Goal: Task Accomplishment & Management: Complete application form

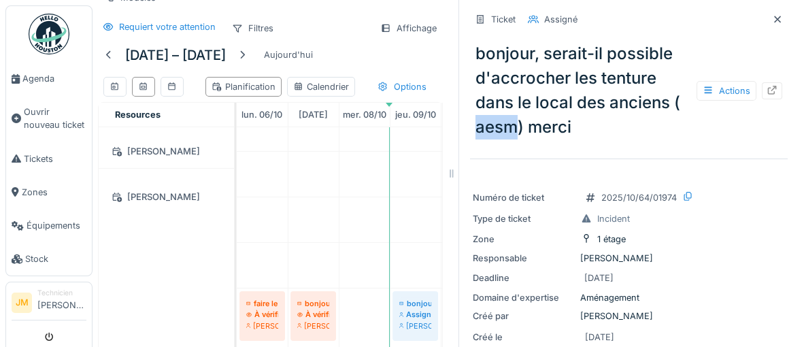
scroll to position [369, 0]
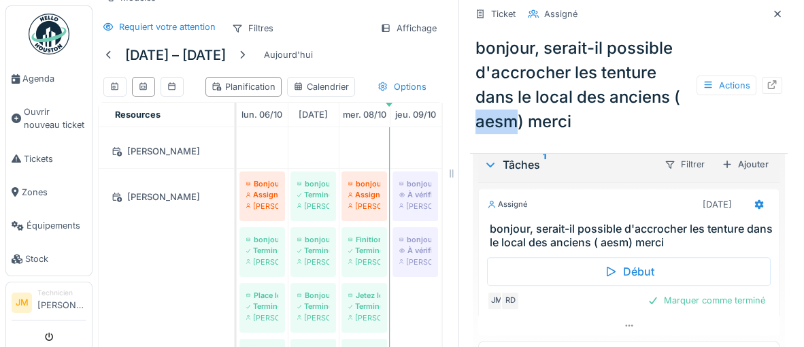
drag, startPoint x: 786, startPoint y: 18, endPoint x: 779, endPoint y: 18, distance: 6.8
click at [785, 18] on div at bounding box center [777, 13] width 20 height 17
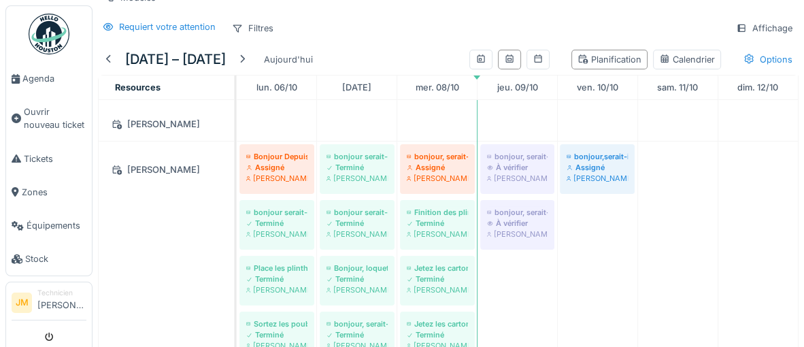
scroll to position [40, 0]
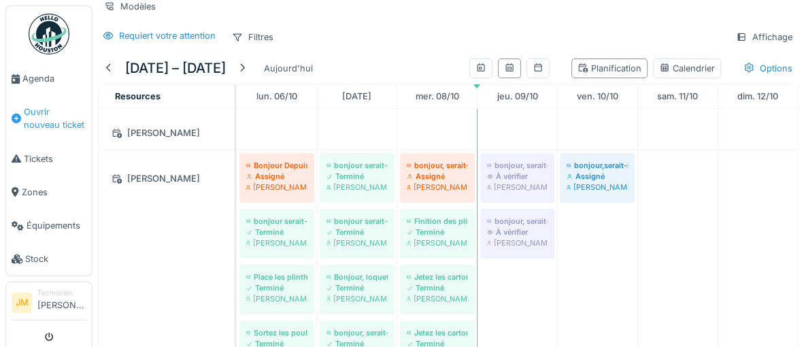
click at [44, 116] on span "Ouvrir nouveau ticket" at bounding box center [55, 118] width 63 height 26
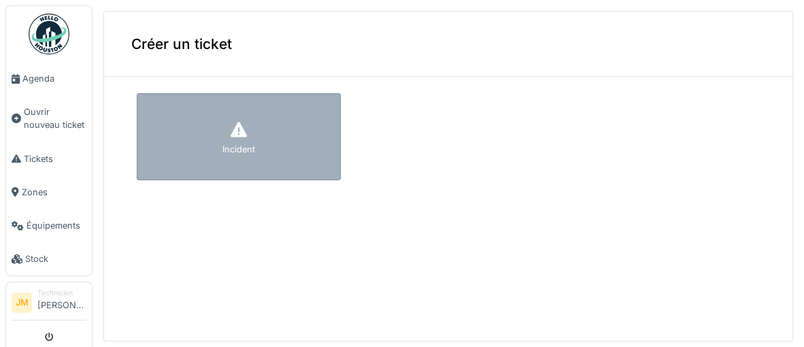
click at [220, 157] on div "Incident" at bounding box center [239, 136] width 204 height 87
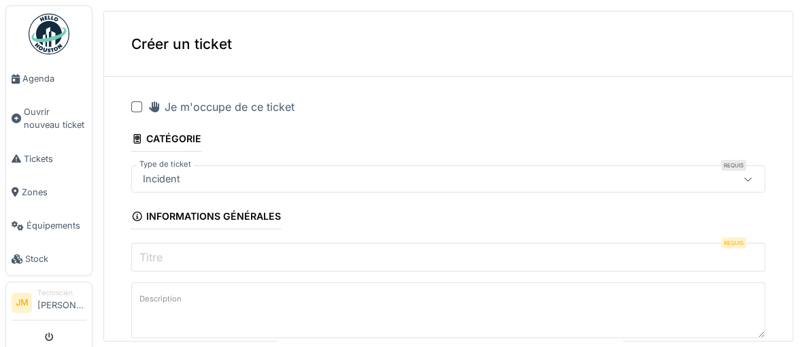
click at [139, 112] on div "Je m'occupe de ce ticket" at bounding box center [448, 107] width 634 height 16
click at [135, 107] on div at bounding box center [136, 106] width 11 height 11
click at [266, 259] on input "Titre" at bounding box center [448, 257] width 634 height 29
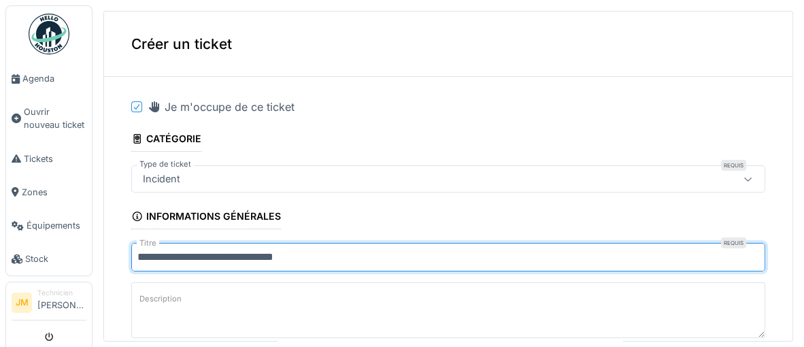
click at [237, 259] on input "**********" at bounding box center [448, 257] width 634 height 29
click at [224, 259] on input "**********" at bounding box center [448, 257] width 634 height 29
type input "**********"
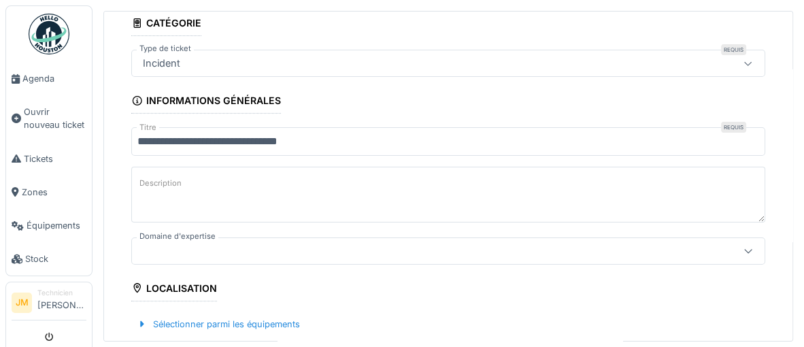
scroll to position [116, 0]
click at [205, 181] on textarea "Description" at bounding box center [448, 194] width 634 height 56
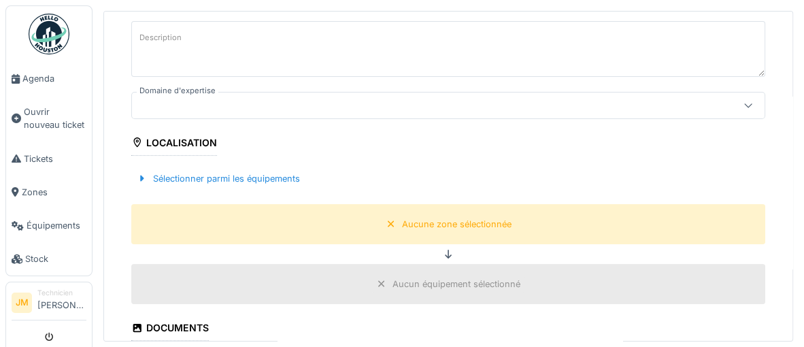
scroll to position [263, 0]
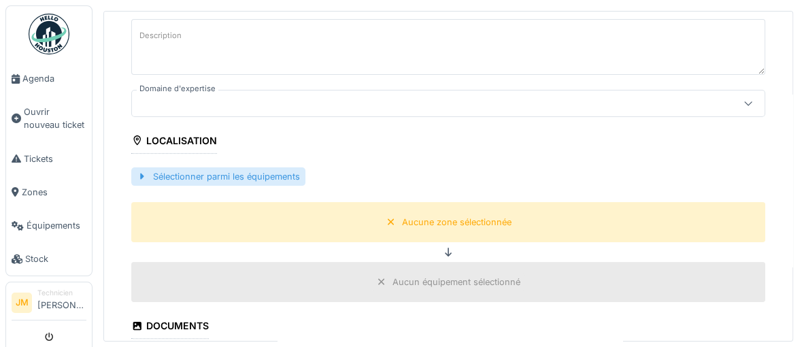
click at [215, 178] on div "Sélectionner parmi les équipements" at bounding box center [218, 176] width 174 height 18
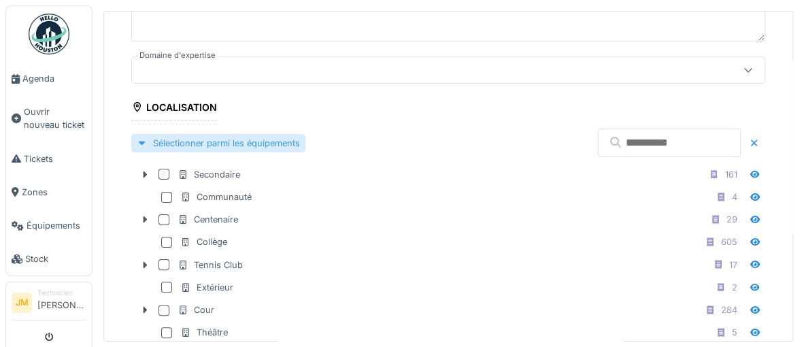
scroll to position [305, 0]
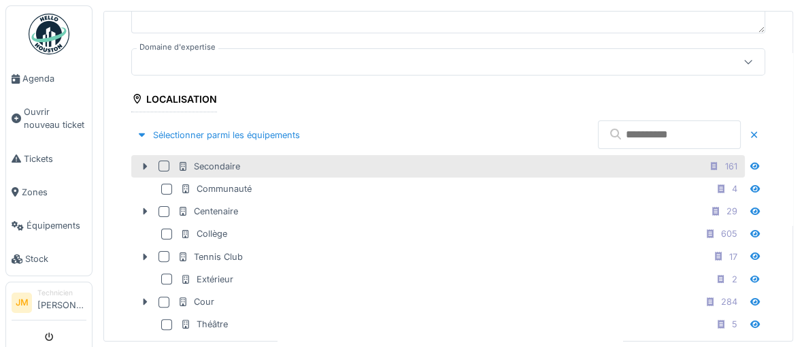
click at [167, 166] on div at bounding box center [164, 166] width 11 height 11
click at [167, 166] on icon at bounding box center [164, 166] width 8 height 7
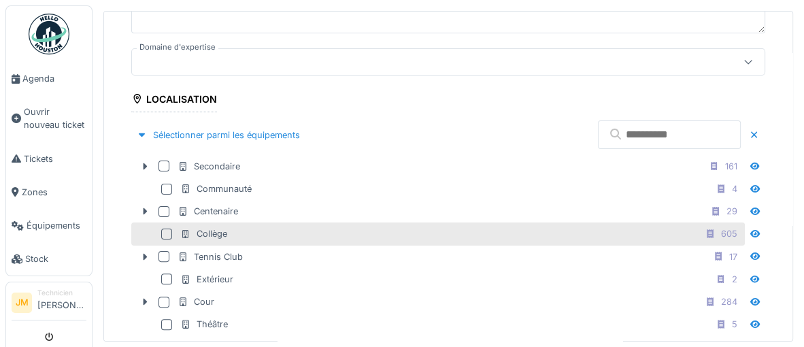
click at [171, 231] on div at bounding box center [169, 234] width 16 height 11
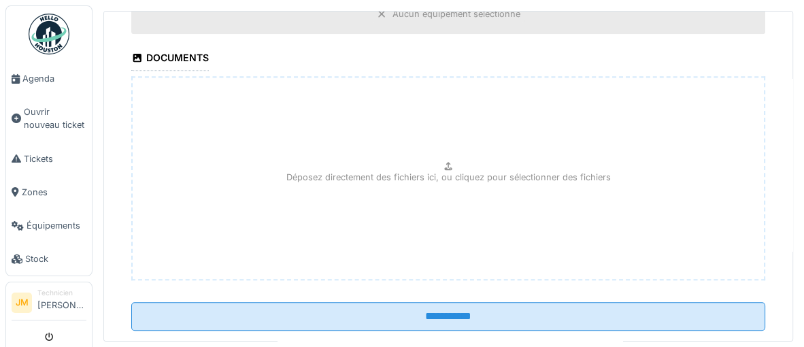
scroll to position [820, 0]
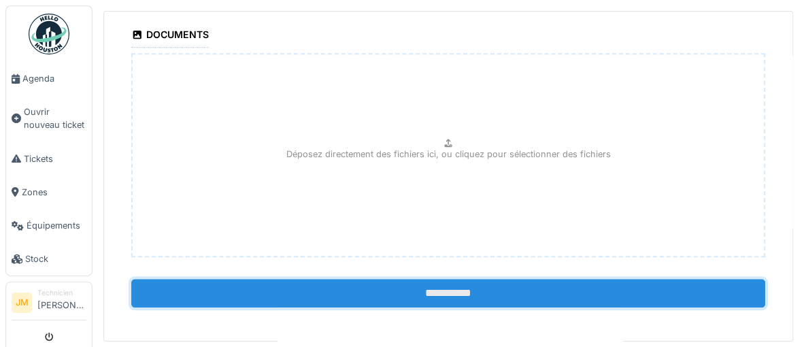
click at [430, 288] on input "**********" at bounding box center [448, 293] width 634 height 29
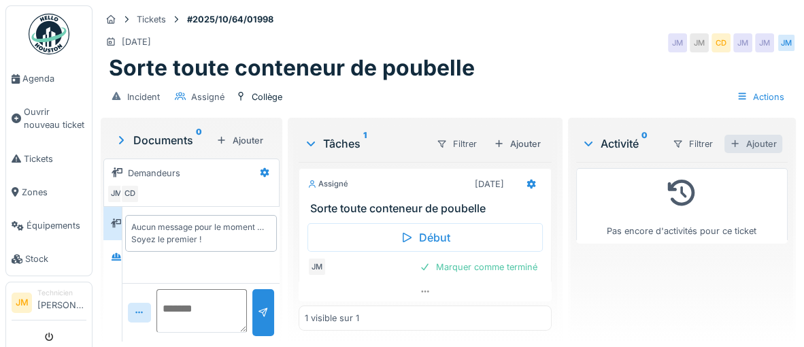
click at [769, 146] on div "Ajouter" at bounding box center [754, 144] width 58 height 18
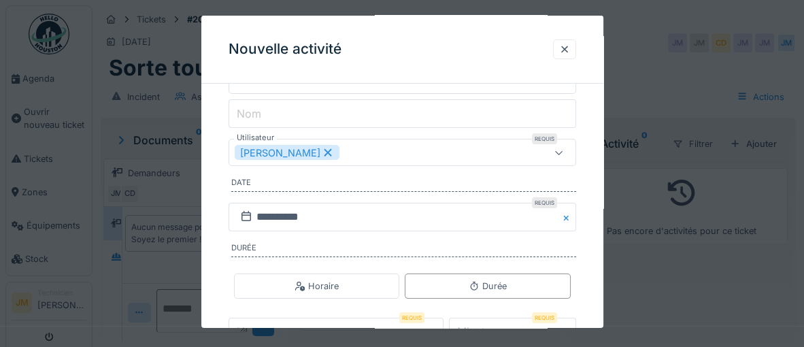
scroll to position [159, 0]
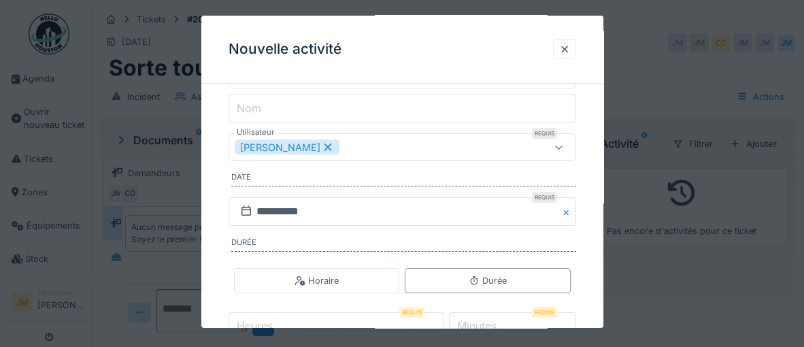
click at [562, 152] on div at bounding box center [559, 147] width 33 height 26
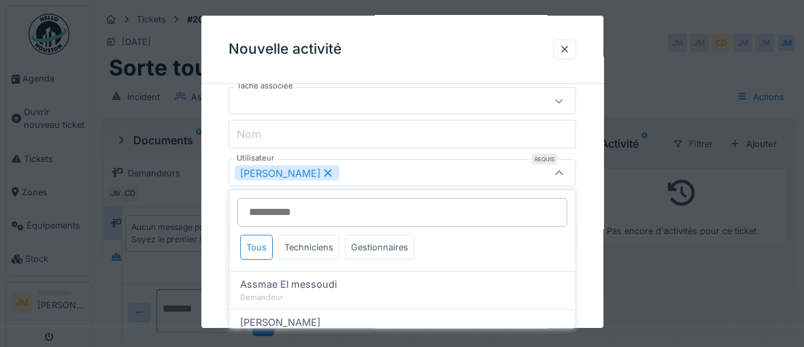
scroll to position [0, 0]
click at [557, 175] on icon at bounding box center [559, 173] width 11 height 9
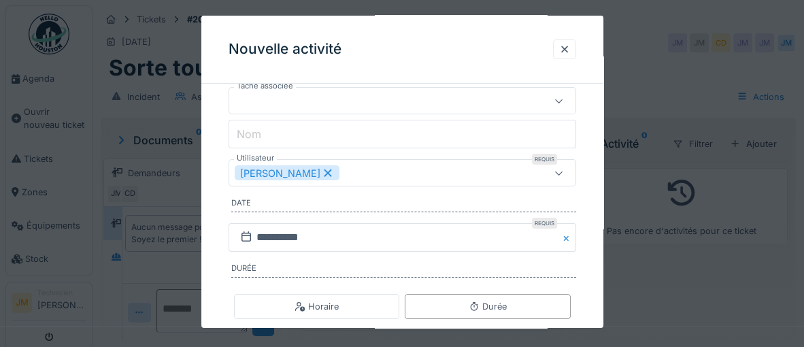
click at [557, 172] on icon at bounding box center [558, 173] width 7 height 4
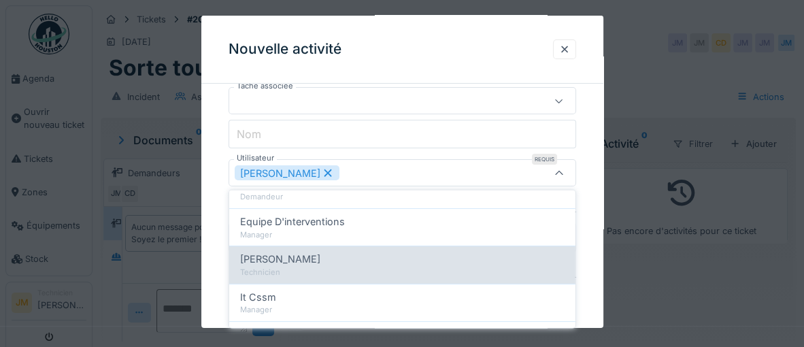
scroll to position [328, 0]
click at [325, 262] on div "Gaetan Boulanger Technicien" at bounding box center [402, 263] width 346 height 37
type input "*********"
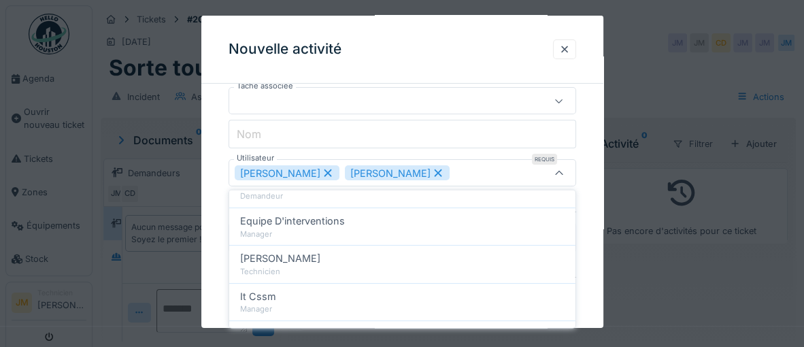
click at [584, 142] on div "**********" at bounding box center [402, 204] width 402 height 485
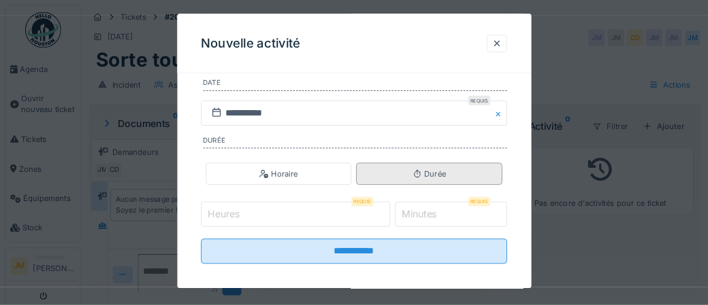
scroll to position [249, 0]
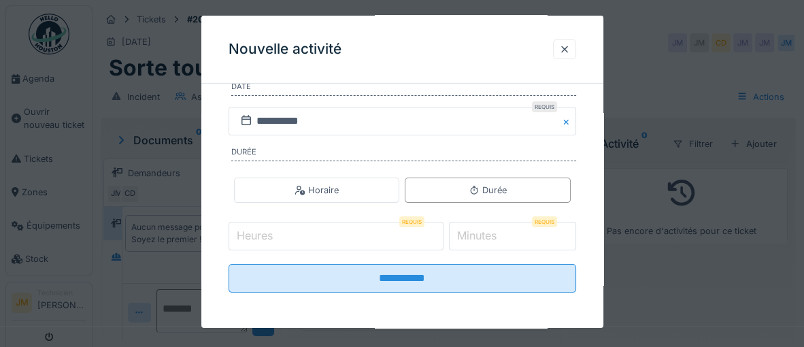
click at [334, 242] on input "Heures" at bounding box center [336, 236] width 215 height 29
click at [324, 235] on input "Heures" at bounding box center [336, 236] width 215 height 29
click at [330, 241] on input "Heures" at bounding box center [336, 236] width 215 height 29
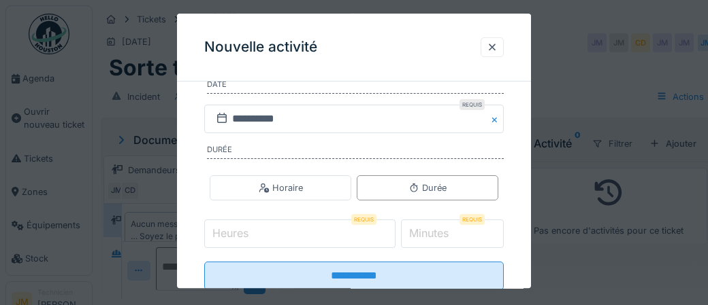
click at [342, 240] on input "Heures" at bounding box center [299, 234] width 191 height 29
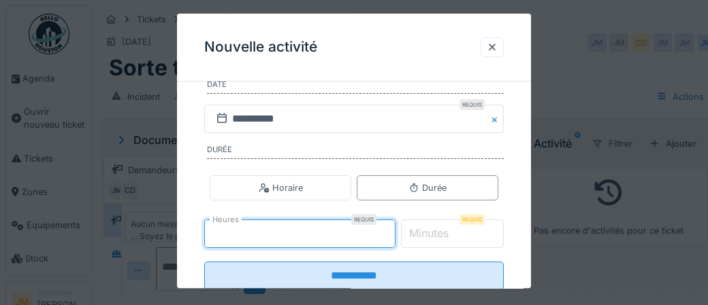
type input "*"
click at [444, 237] on label "Minutes" at bounding box center [428, 234] width 45 height 16
click at [444, 237] on input "*" at bounding box center [452, 234] width 103 height 29
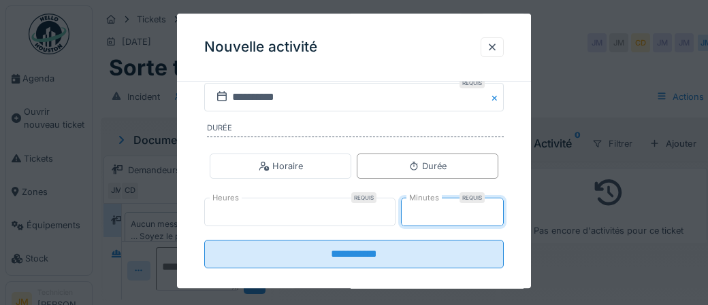
scroll to position [286, 0]
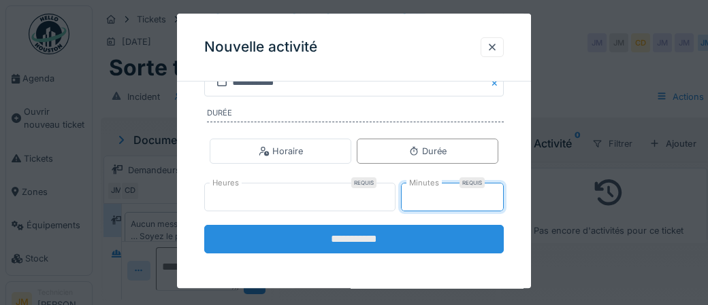
type input "**"
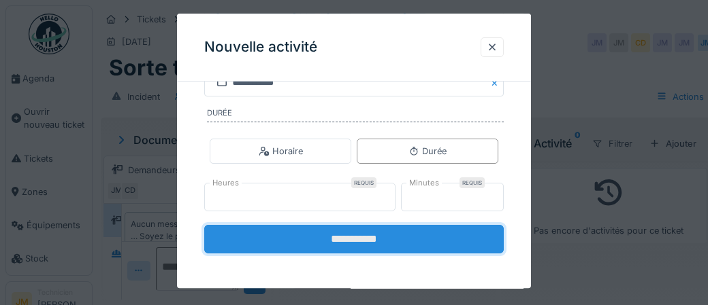
click at [354, 242] on input "**********" at bounding box center [353, 239] width 299 height 29
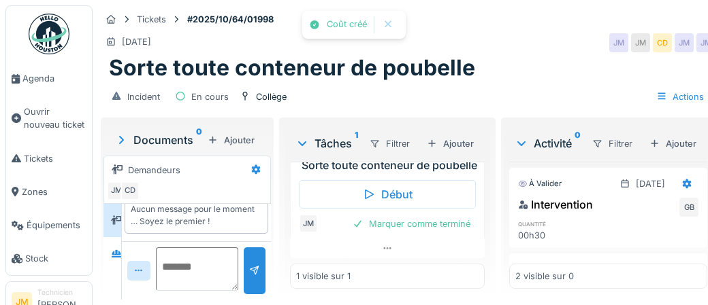
scroll to position [54, 0]
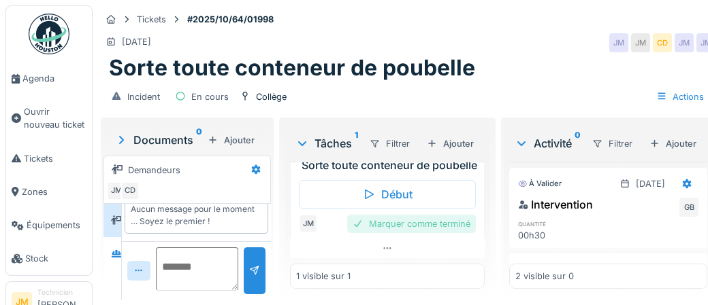
click at [377, 227] on div "Marquer comme terminé" at bounding box center [411, 224] width 129 height 18
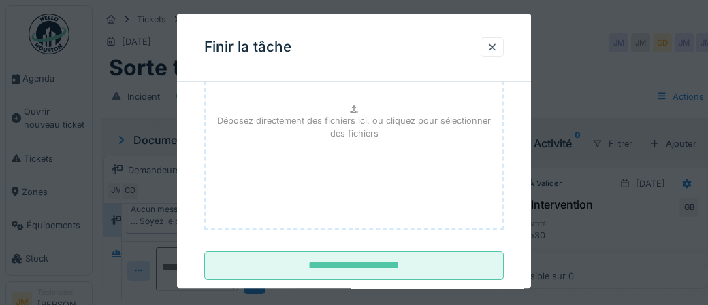
scroll to position [222, 0]
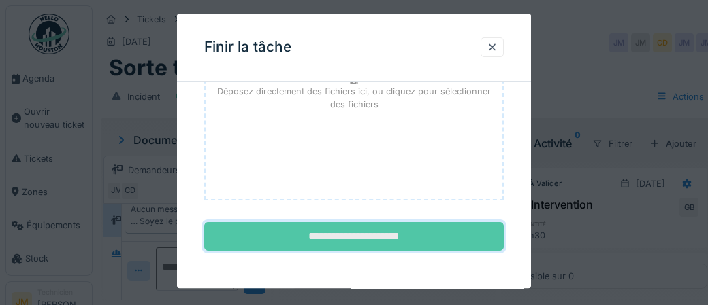
click at [369, 240] on input "**********" at bounding box center [353, 237] width 299 height 29
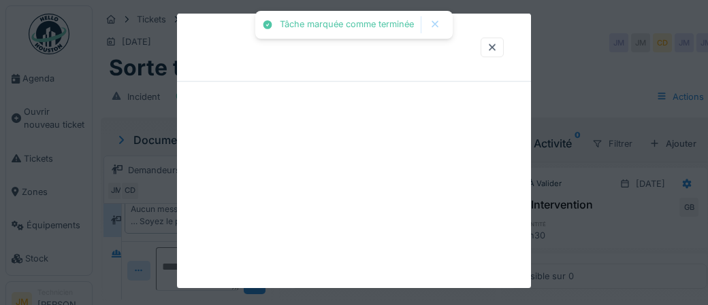
scroll to position [0, 0]
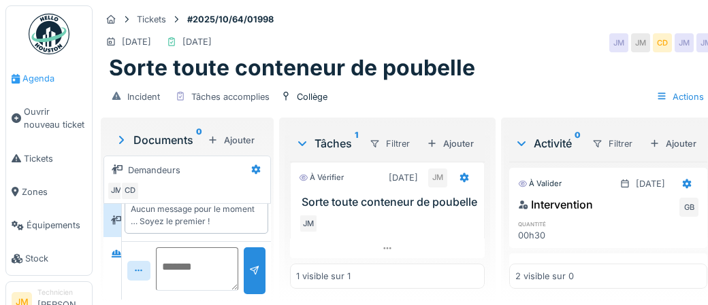
click at [37, 77] on span "Agenda" at bounding box center [54, 78] width 64 height 13
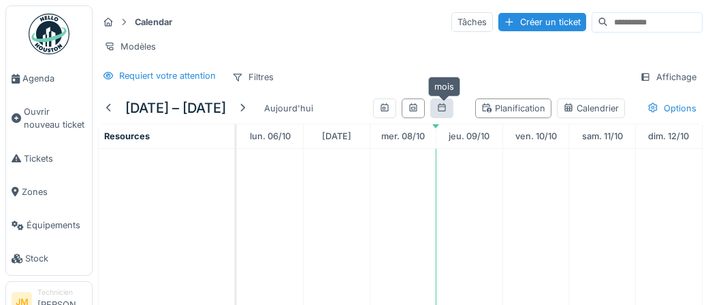
click at [443, 107] on icon at bounding box center [441, 107] width 11 height 9
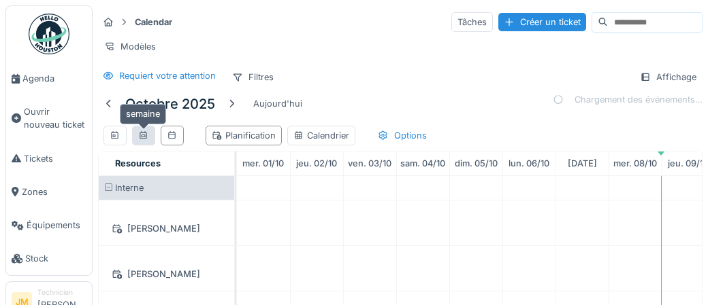
click at [142, 137] on icon at bounding box center [143, 135] width 11 height 9
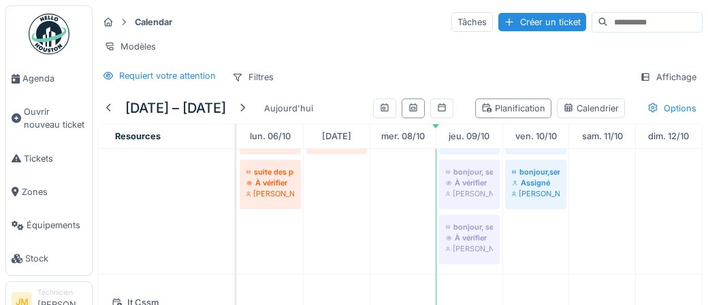
scroll to position [410, 0]
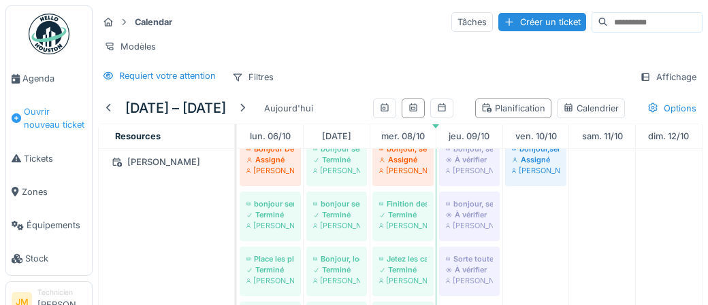
click at [42, 114] on span "Ouvrir nouveau ticket" at bounding box center [55, 118] width 63 height 26
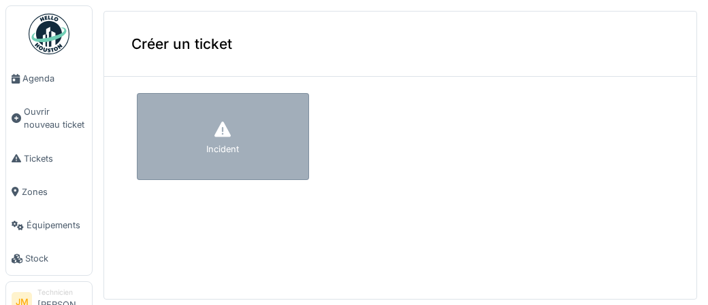
click at [202, 135] on div "Incident" at bounding box center [223, 136] width 172 height 87
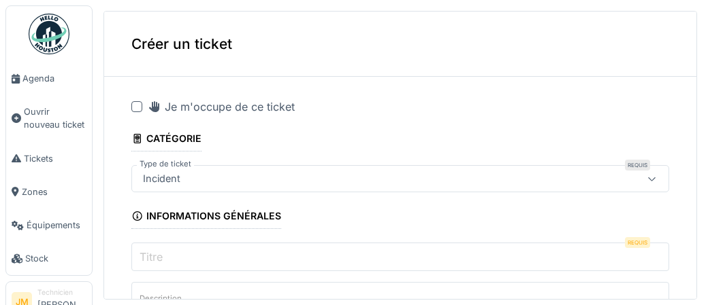
click at [134, 108] on div at bounding box center [136, 106] width 11 height 11
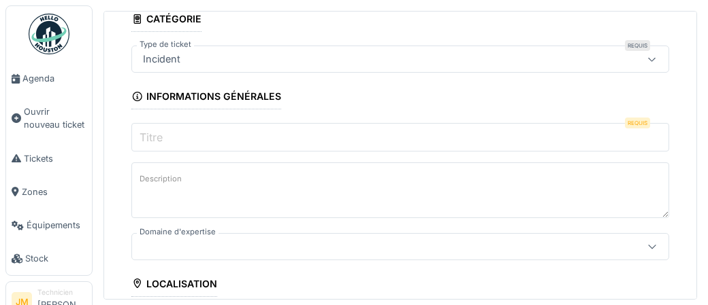
scroll to position [132, 0]
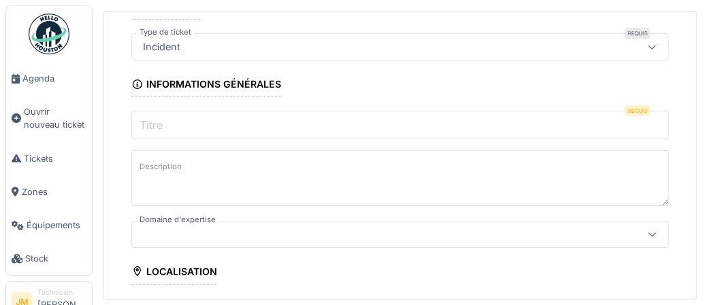
click at [309, 125] on input "Titre" at bounding box center [399, 125] width 537 height 29
click at [239, 125] on input "Titre" at bounding box center [399, 125] width 537 height 29
paste input "**********"
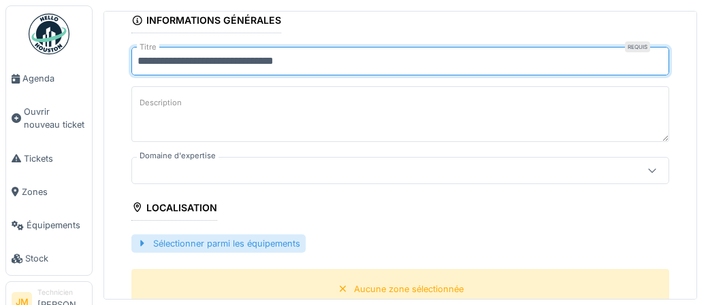
scroll to position [225, 0]
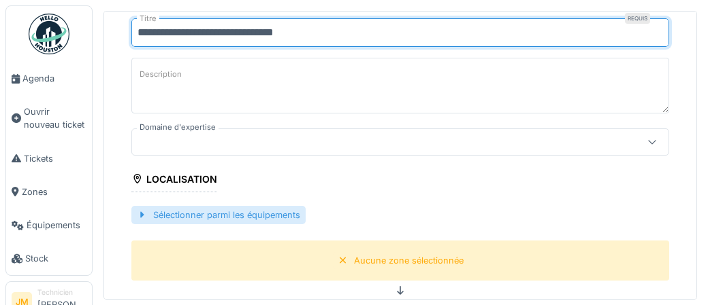
type input "**********"
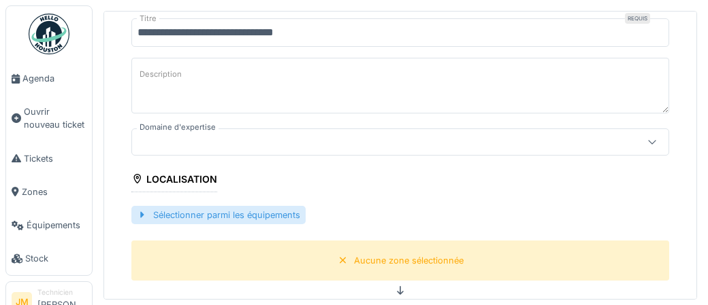
click at [259, 216] on div "Sélectionner parmi les équipements" at bounding box center [218, 215] width 174 height 18
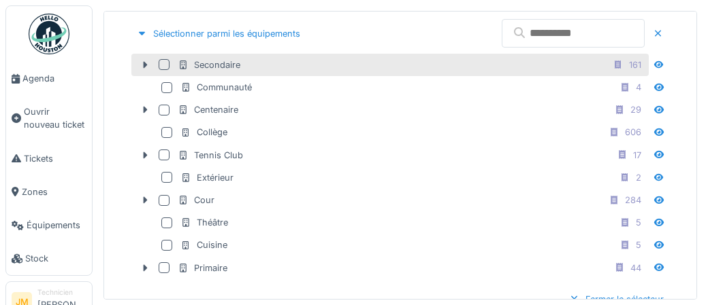
scroll to position [414, 0]
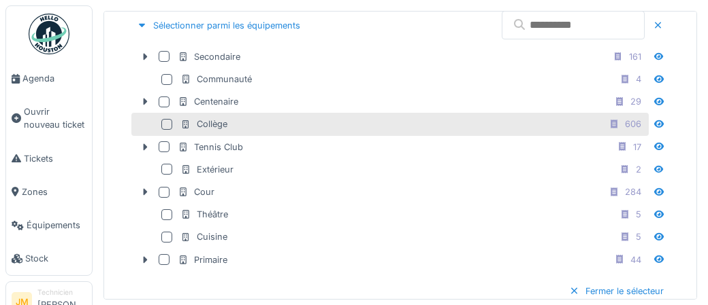
click at [165, 124] on div at bounding box center [166, 124] width 11 height 11
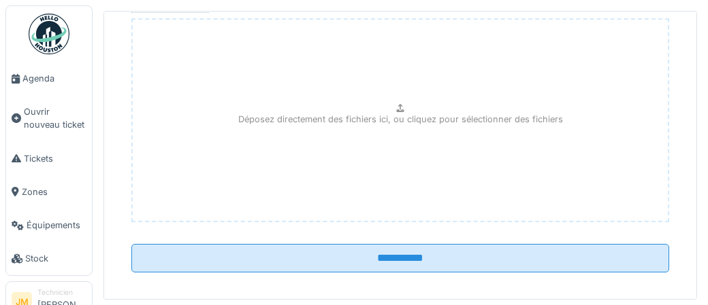
scroll to position [861, 0]
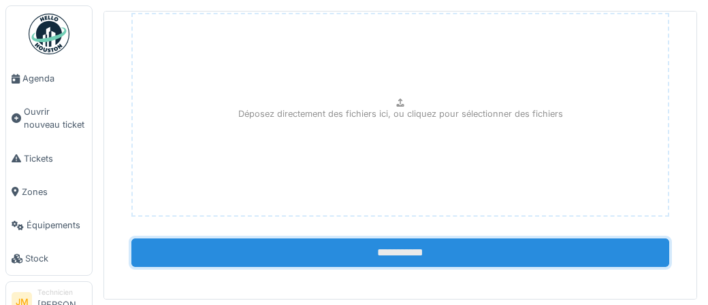
click at [393, 246] on input "**********" at bounding box center [399, 253] width 537 height 29
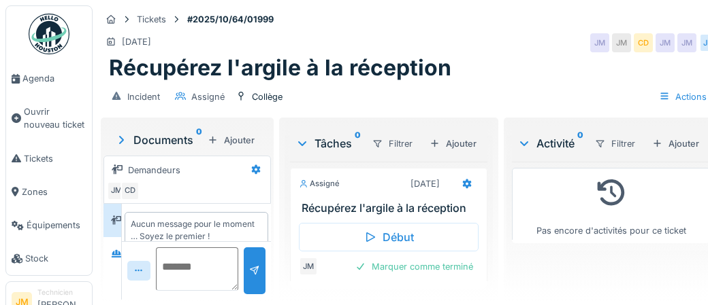
scroll to position [15, 0]
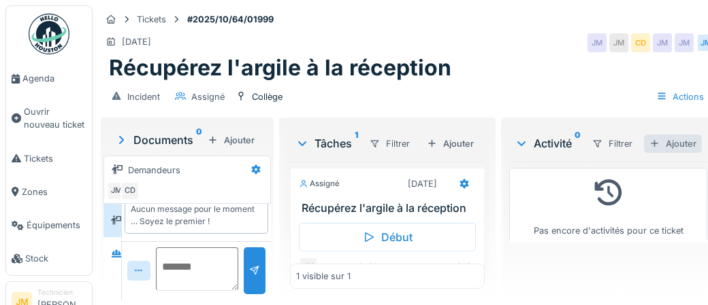
click at [674, 144] on div "Ajouter" at bounding box center [673, 144] width 58 height 18
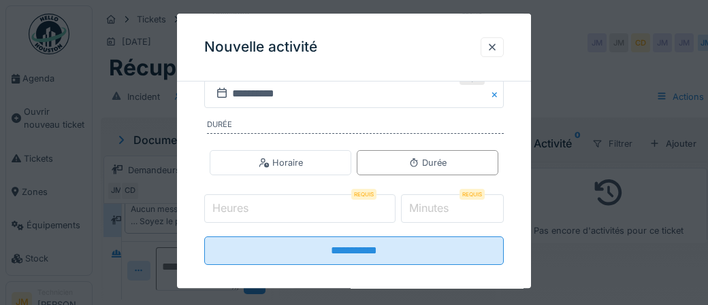
scroll to position [286, 0]
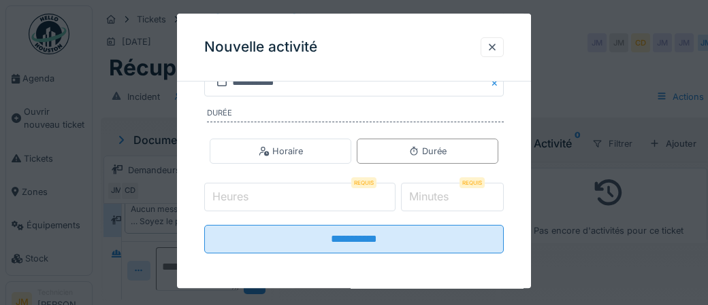
click at [269, 193] on input "Heures" at bounding box center [299, 197] width 191 height 29
type input "*"
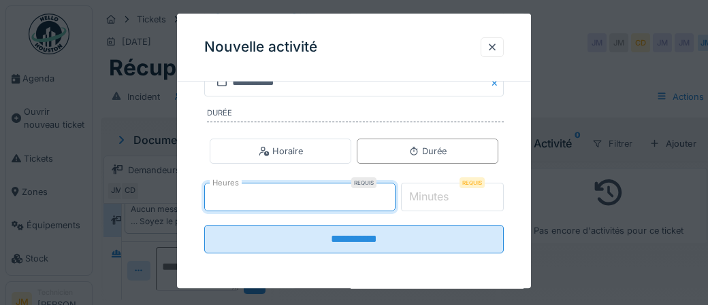
type input "*"
click at [440, 197] on label "Minutes" at bounding box center [428, 197] width 45 height 16
click at [440, 197] on input "*" at bounding box center [452, 197] width 103 height 29
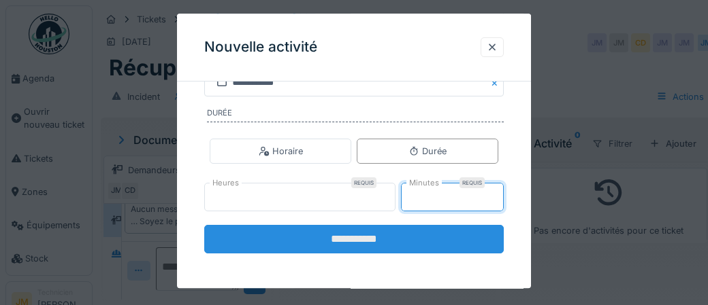
type input "**"
click at [354, 239] on input "**********" at bounding box center [353, 239] width 299 height 29
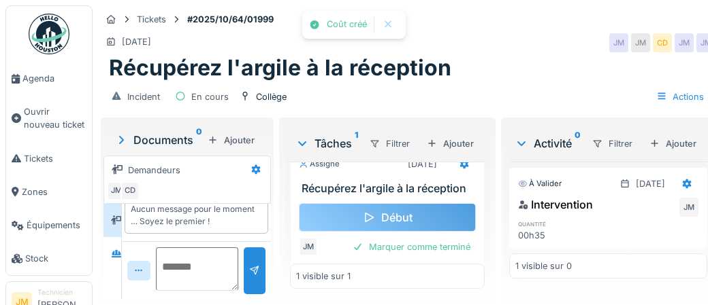
scroll to position [26, 0]
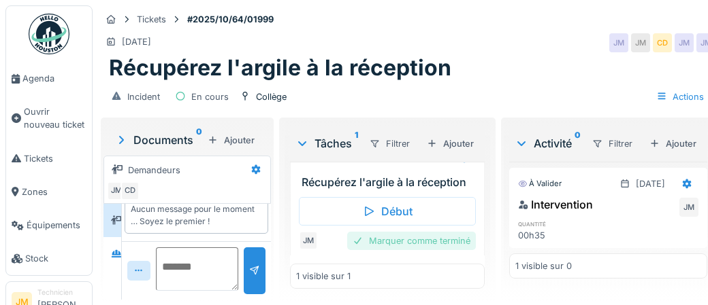
click at [399, 238] on div "Marquer comme terminé" at bounding box center [411, 241] width 129 height 18
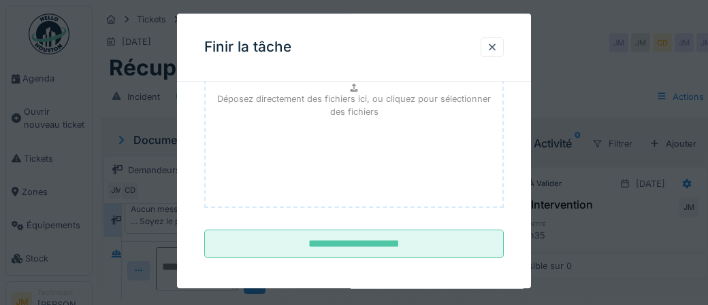
scroll to position [222, 0]
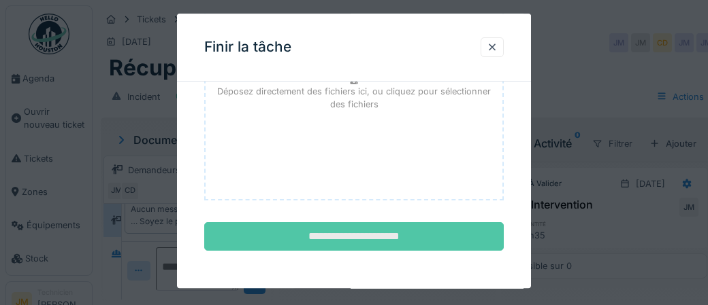
click at [394, 240] on input "**********" at bounding box center [353, 237] width 299 height 29
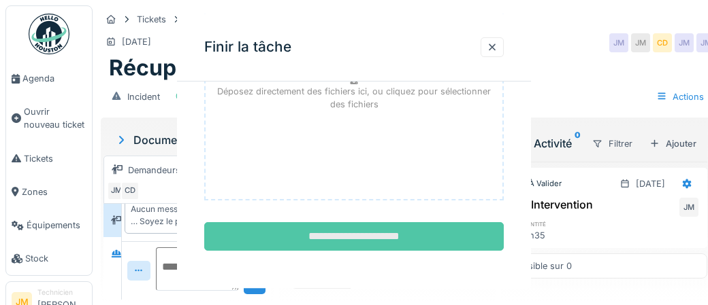
scroll to position [0, 0]
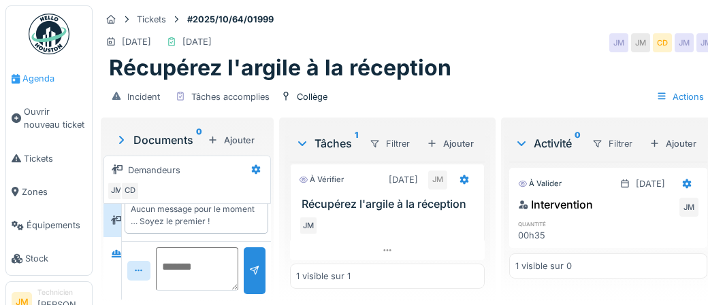
click at [39, 84] on span "Agenda" at bounding box center [54, 78] width 64 height 13
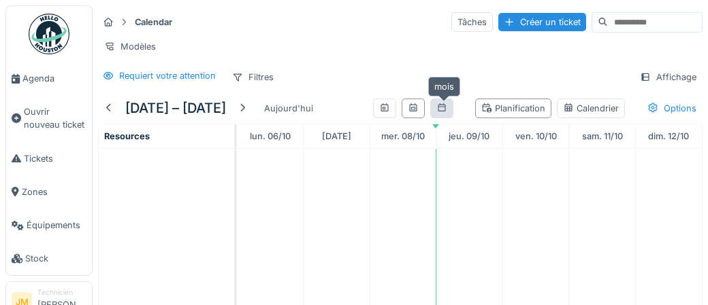
click at [440, 112] on div at bounding box center [441, 108] width 11 height 13
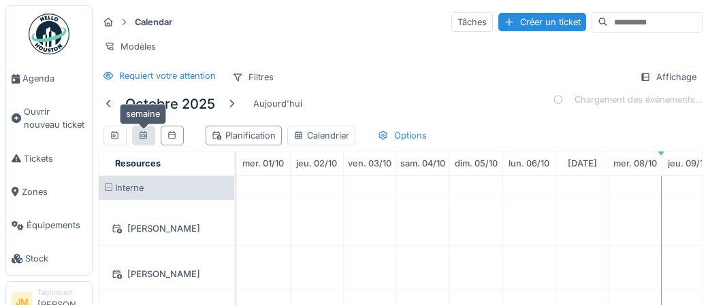
click at [142, 137] on icon at bounding box center [143, 135] width 11 height 9
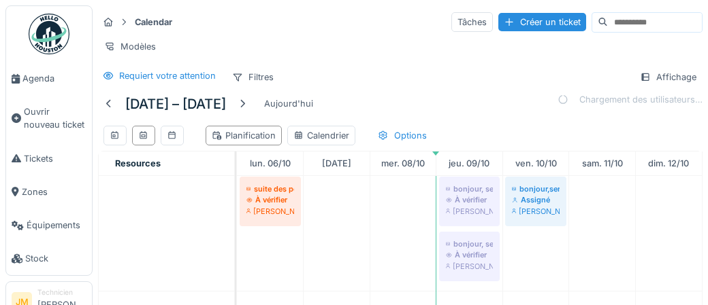
scroll to position [206, 0]
